Goal: Transaction & Acquisition: Purchase product/service

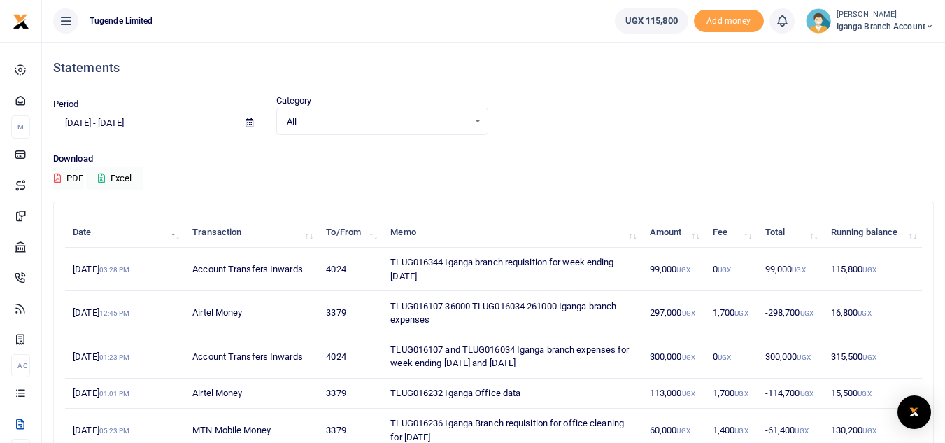
click at [859, 25] on span "Iganga Branch Account" at bounding box center [884, 26] width 97 height 13
click at [861, 52] on link "Switch accounts" at bounding box center [879, 51] width 110 height 20
drag, startPoint x: 443, startPoint y: 265, endPoint x: 388, endPoint y: 265, distance: 55.2
click at [388, 265] on td "TLUG016344 Iganga branch requisition for week ending [DATE]" at bounding box center [511, 269] width 259 height 43
copy td "TLUG016344"
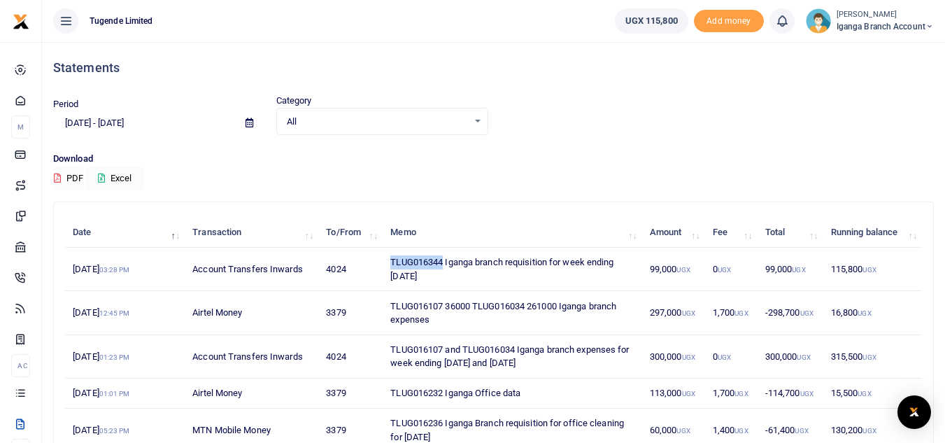
drag, startPoint x: 453, startPoint y: 278, endPoint x: 392, endPoint y: 261, distance: 63.8
click at [392, 261] on td "TLUG016344 Iganga branch requisition for week ending 30 Aug 2025" at bounding box center [511, 269] width 259 height 43
copy td "TLUG016344 Iganga branch requisition for week ending 30 Aug 2025"
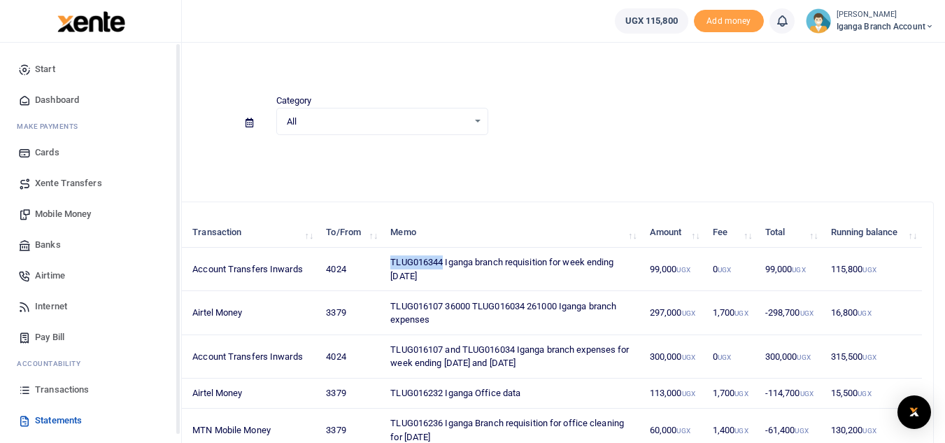
click at [73, 213] on span "Mobile Money" at bounding box center [63, 214] width 56 height 14
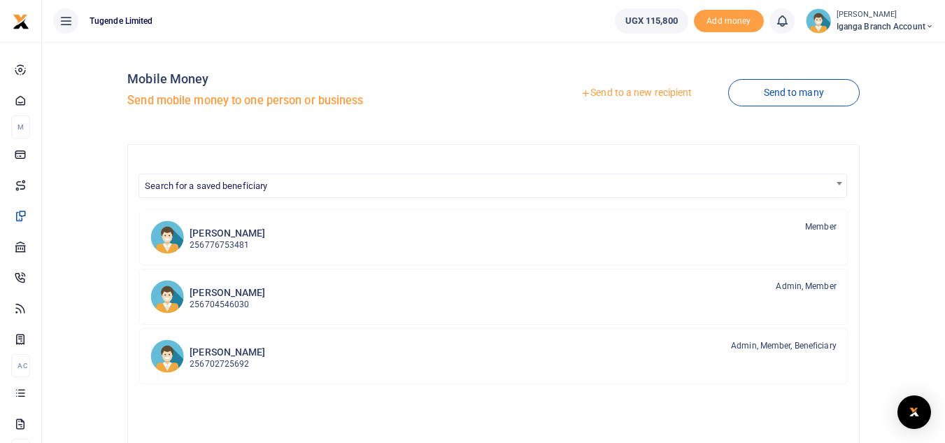
click at [637, 94] on link "Send to a new recipient" at bounding box center [636, 92] width 182 height 25
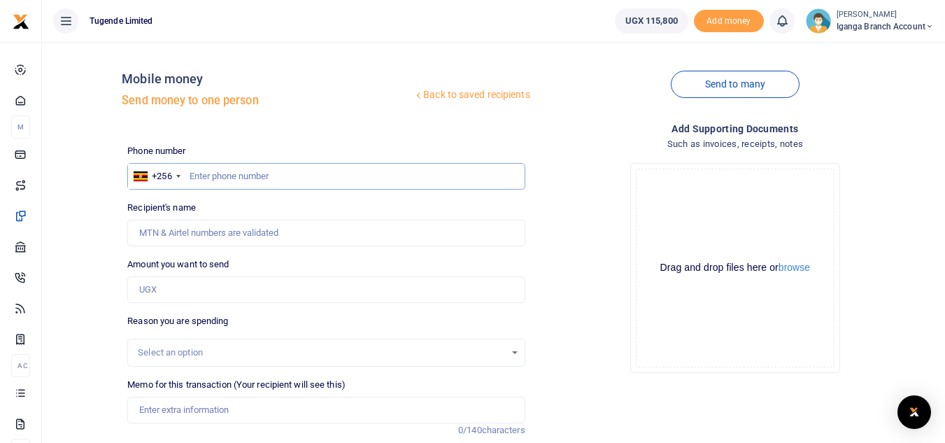
click at [221, 177] on input "text" at bounding box center [325, 176] width 397 height 27
click at [195, 173] on input "0702860183" at bounding box center [325, 176] width 397 height 27
type input "702860183"
type input "Pius Kisita"
click at [180, 288] on input "Amount you want to send" at bounding box center [325, 289] width 397 height 27
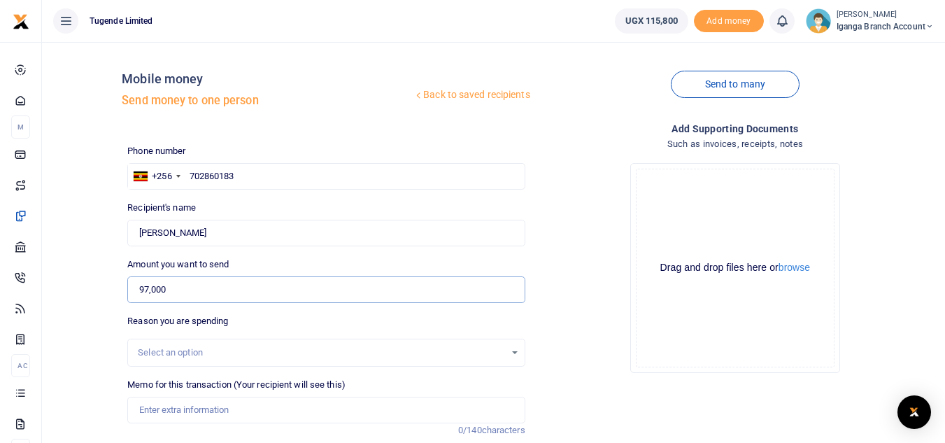
type input "97,000"
click at [166, 408] on input "Memo for this transaction (Your recipient will see this)" at bounding box center [325, 409] width 397 height 27
paste input "TLUG016344 Iganga branch requisition for week ending 30 Aug 2025"
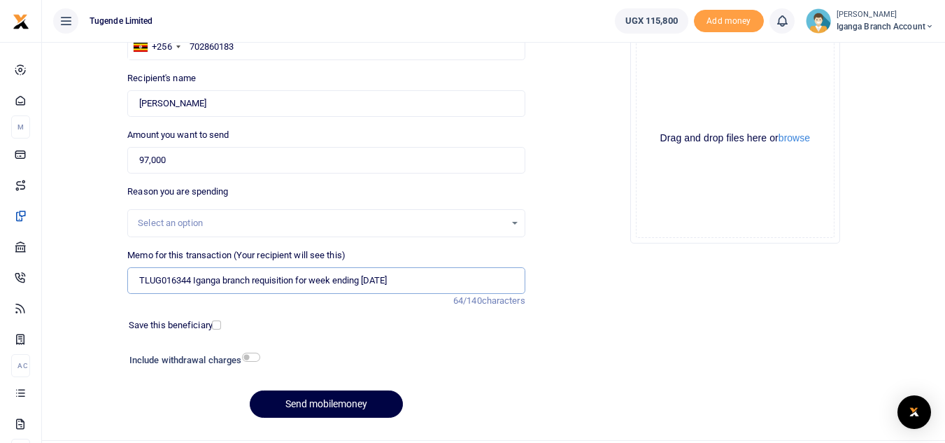
scroll to position [163, 0]
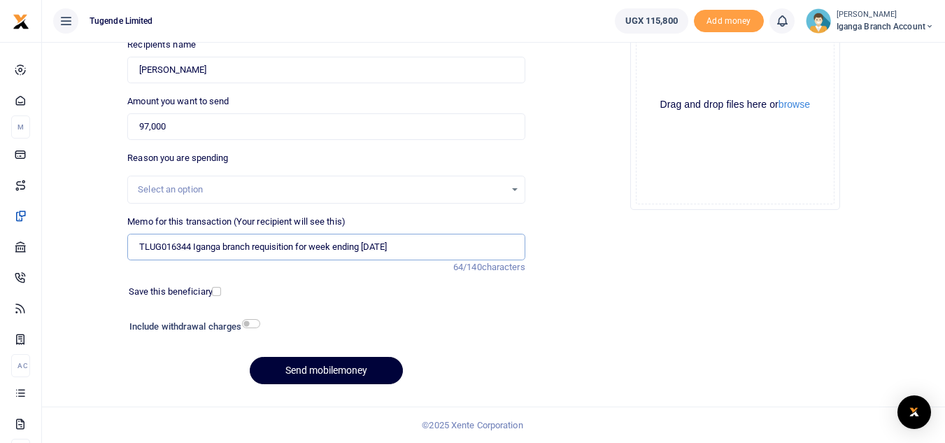
type input "TLUG016344 Iganga branch requisition for week ending 30 Aug 2025"
click at [298, 368] on button "Send mobilemoney" at bounding box center [326, 370] width 153 height 27
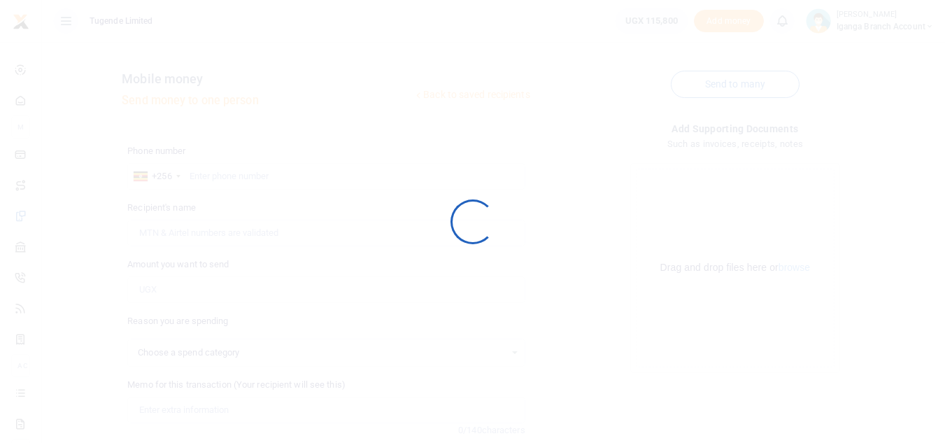
select select
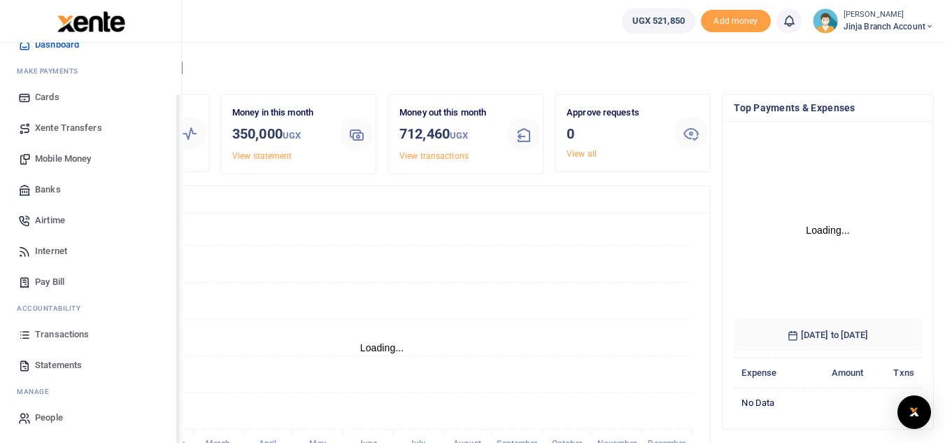
scroll to position [56, 0]
click at [53, 368] on span "Statements" at bounding box center [58, 364] width 47 height 14
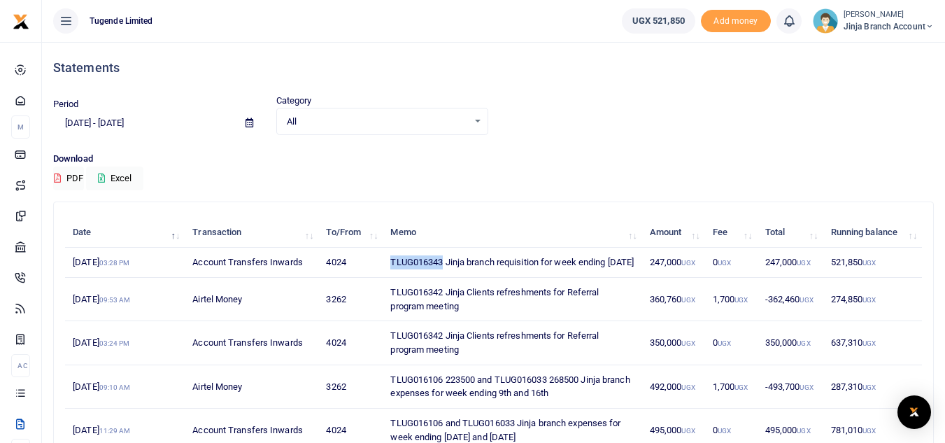
drag, startPoint x: 442, startPoint y: 260, endPoint x: 380, endPoint y: 260, distance: 61.5
click at [380, 260] on tr "4th Sep 2025 03:28 PM Account Transfers Inwards 4024 TLUG016343 Jinja branch re…" at bounding box center [493, 263] width 857 height 30
copy tr "TLUG016343"
drag, startPoint x: 386, startPoint y: 259, endPoint x: 436, endPoint y: 274, distance: 51.8
click at [436, 274] on td "TLUG016343 Jinja branch requisition for week ending [DATE]" at bounding box center [511, 263] width 259 height 30
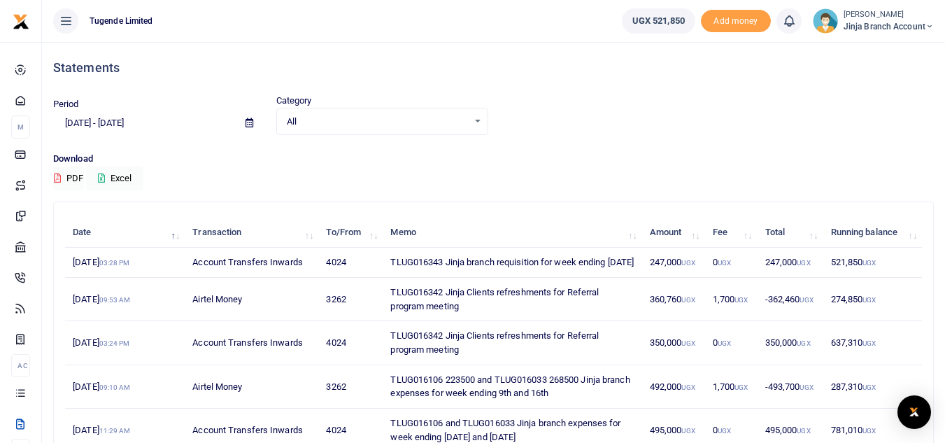
copy td "TLUG016343 Jinja branch requisition for week ending [DATE]"
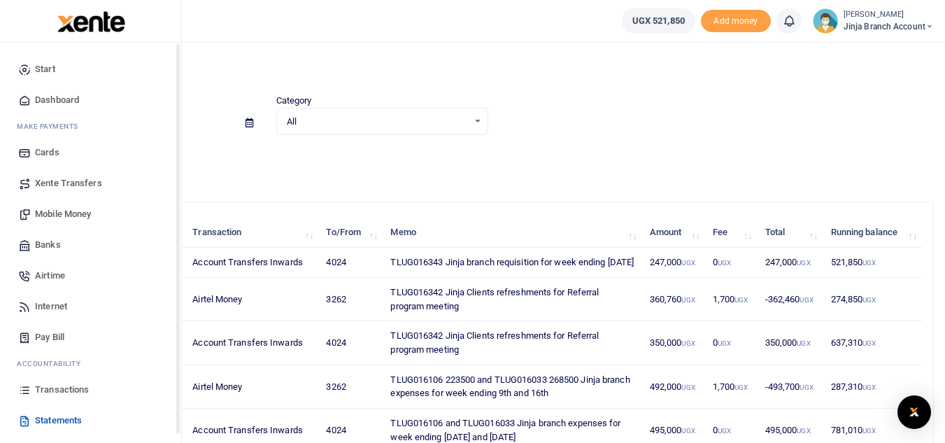
click at [85, 213] on span "Mobile Money" at bounding box center [63, 214] width 56 height 14
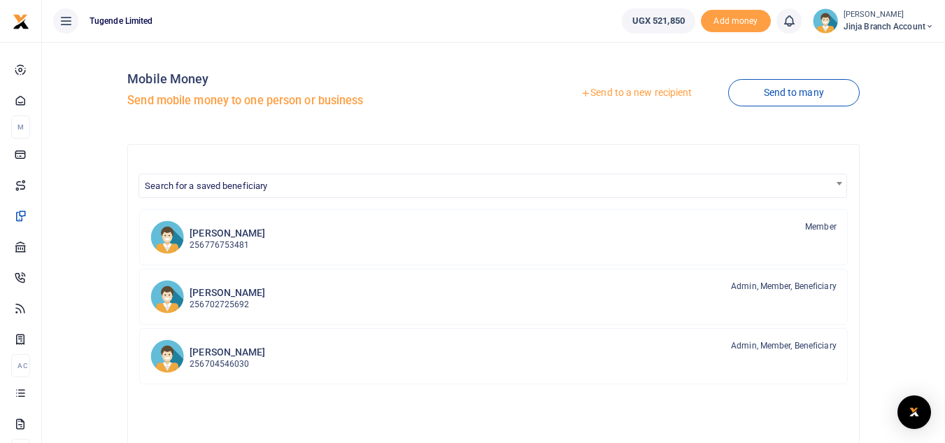
click at [636, 94] on div at bounding box center [472, 221] width 945 height 443
click at [636, 94] on link "Send to a new recipient" at bounding box center [636, 92] width 182 height 25
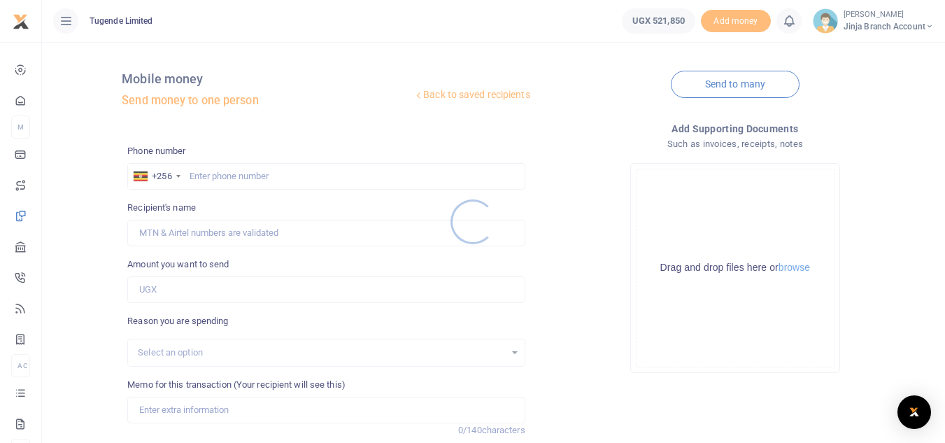
click at [200, 176] on div at bounding box center [472, 221] width 945 height 443
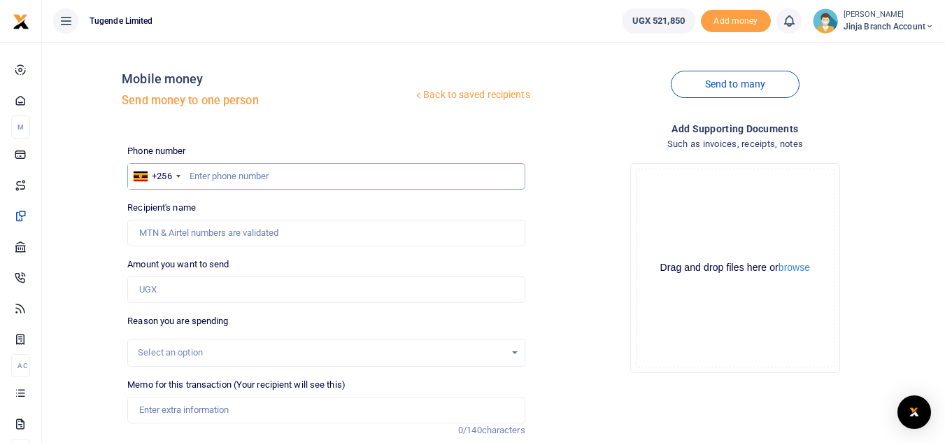
click at [189, 171] on input "text" at bounding box center [325, 176] width 397 height 27
click at [192, 171] on input "0703691451" at bounding box center [325, 176] width 397 height 27
type input "703691451"
click at [170, 292] on input "Amount you want to send" at bounding box center [325, 289] width 397 height 27
type input "244"
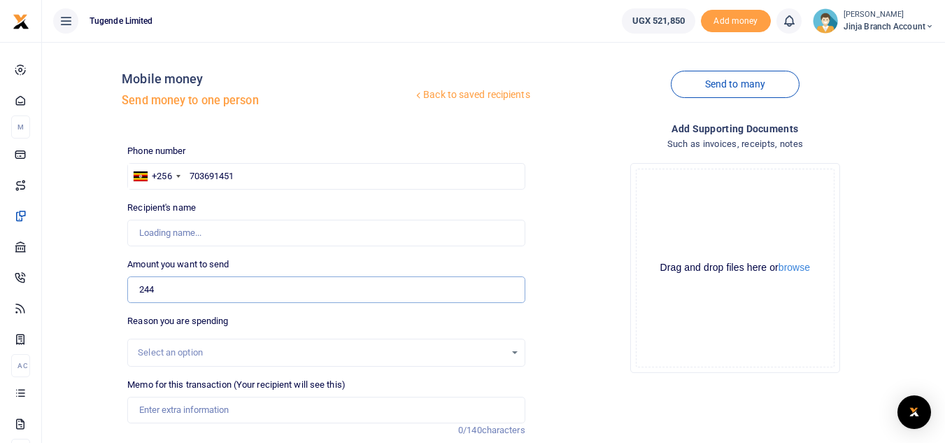
type input "[PERSON_NAME]"
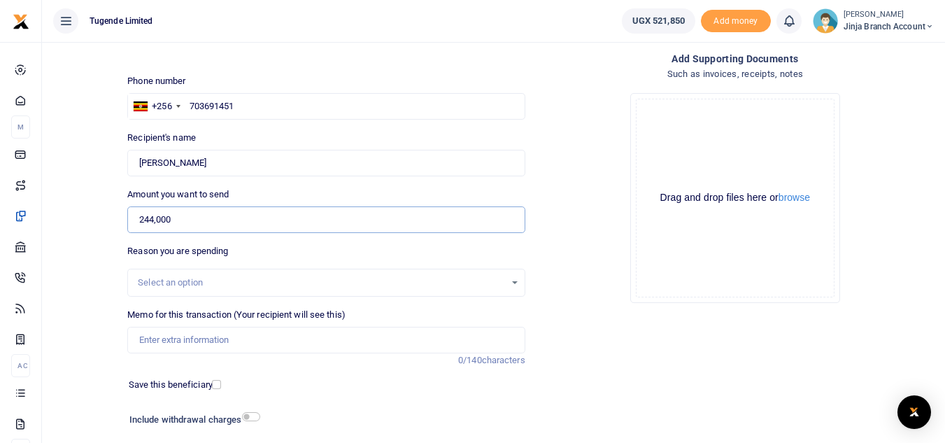
scroll to position [140, 0]
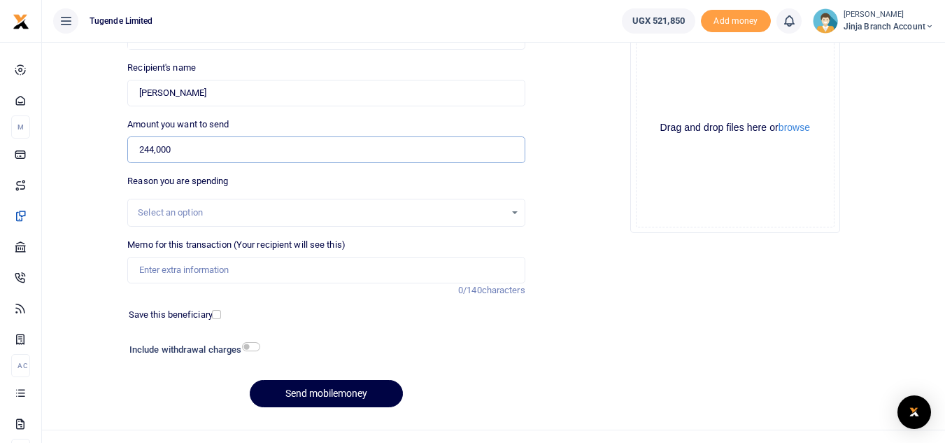
type input "244,000"
click at [173, 278] on input "Memo for this transaction (Your recipient will see this)" at bounding box center [325, 270] width 397 height 27
paste input "TLUG016343 Jinja branch requisition for week ending 30 Aug 2025"
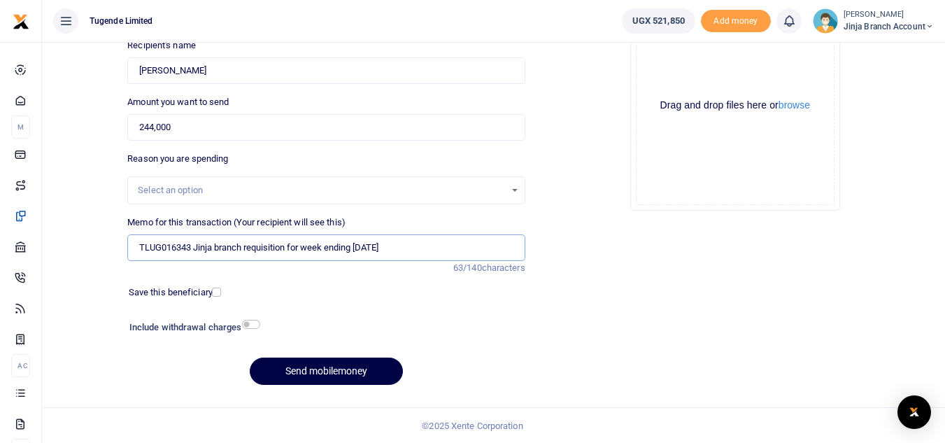
scroll to position [163, 0]
type input "TLUG016343 Jinja branch requisition for week ending 30 Aug 2025"
click at [248, 324] on input "checkbox" at bounding box center [251, 323] width 18 height 9
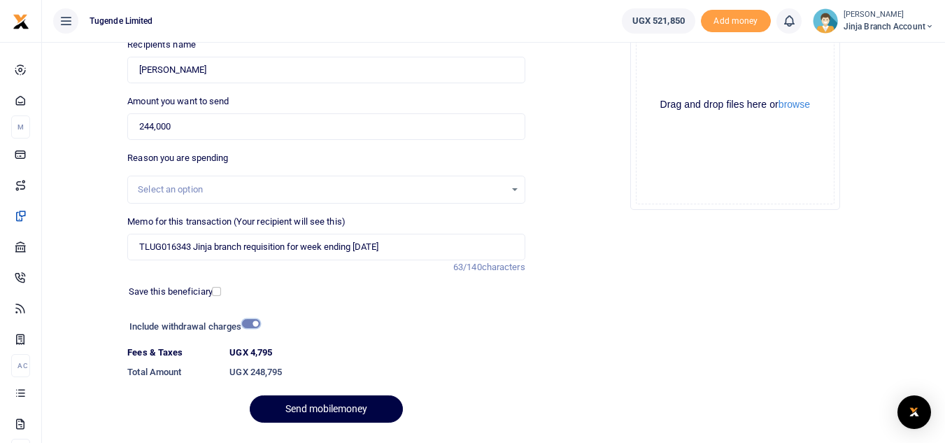
click at [248, 324] on input "checkbox" at bounding box center [251, 323] width 18 height 9
checkbox input "false"
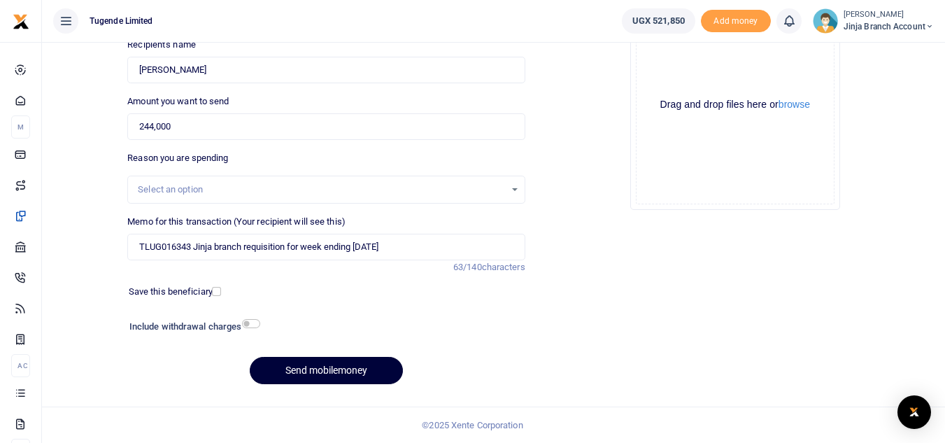
click at [315, 368] on button "Send mobilemoney" at bounding box center [326, 370] width 153 height 27
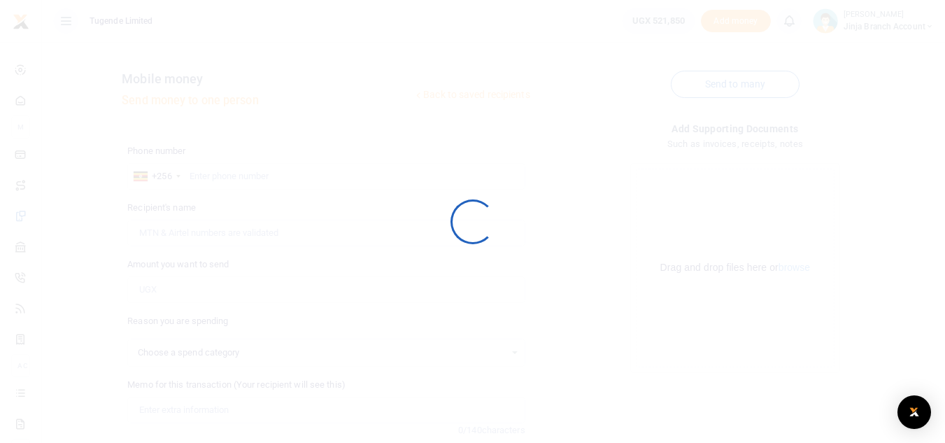
select select
